Goal: Check status

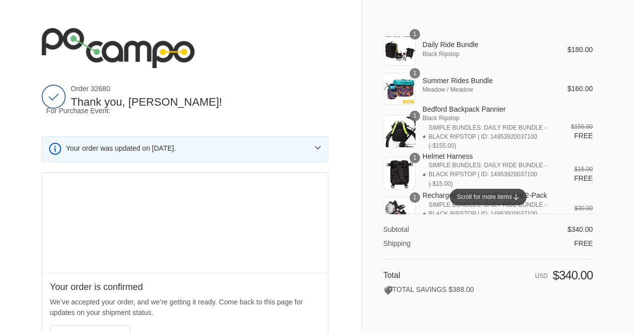
click at [399, 50] on div "1" at bounding box center [400, 50] width 32 height 32
click at [609, 333] on div at bounding box center [317, 333] width 634 height 0
click at [402, 47] on div "1" at bounding box center [400, 50] width 32 height 32
drag, startPoint x: 464, startPoint y: 59, endPoint x: 424, endPoint y: 48, distance: 42.1
click at [424, 48] on th "Daily Ride Bundle Black Ripstop" at bounding box center [485, 50] width 138 height 32
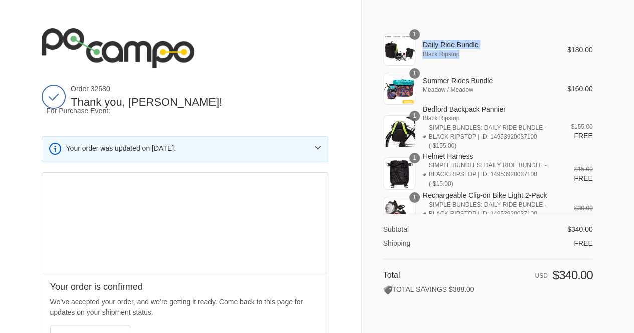
copy th "Daily Ride Bundle Black Ripstop"
click at [404, 88] on div "1" at bounding box center [400, 89] width 32 height 32
click at [404, 333] on div at bounding box center [317, 333] width 634 height 0
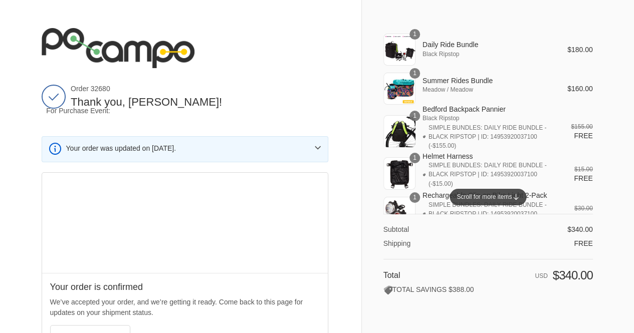
click at [614, 333] on div at bounding box center [317, 333] width 634 height 0
drag, startPoint x: 503, startPoint y: 81, endPoint x: 482, endPoint y: 81, distance: 21.6
click at [482, 81] on span "Summer Rides Bundle" at bounding box center [488, 80] width 131 height 9
click at [480, 93] on span "Meadow / Meadow" at bounding box center [488, 89] width 131 height 9
drag, startPoint x: 482, startPoint y: 92, endPoint x: 420, endPoint y: 79, distance: 64.0
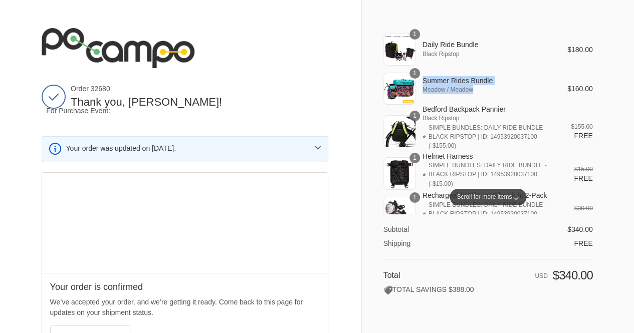
click at [420, 79] on th "Summer Rides Bundle Meadow / Meadow" at bounding box center [485, 85] width 138 height 39
copy th "Summer Rides Bundle Meadow / Meadow"
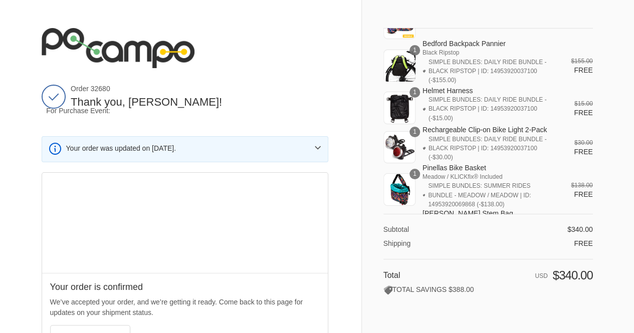
scroll to position [50, 0]
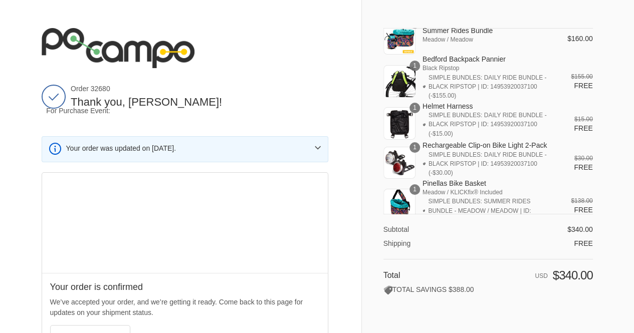
click at [617, 333] on div at bounding box center [317, 333] width 634 height 0
